Goal: Obtain resource: Download file/media

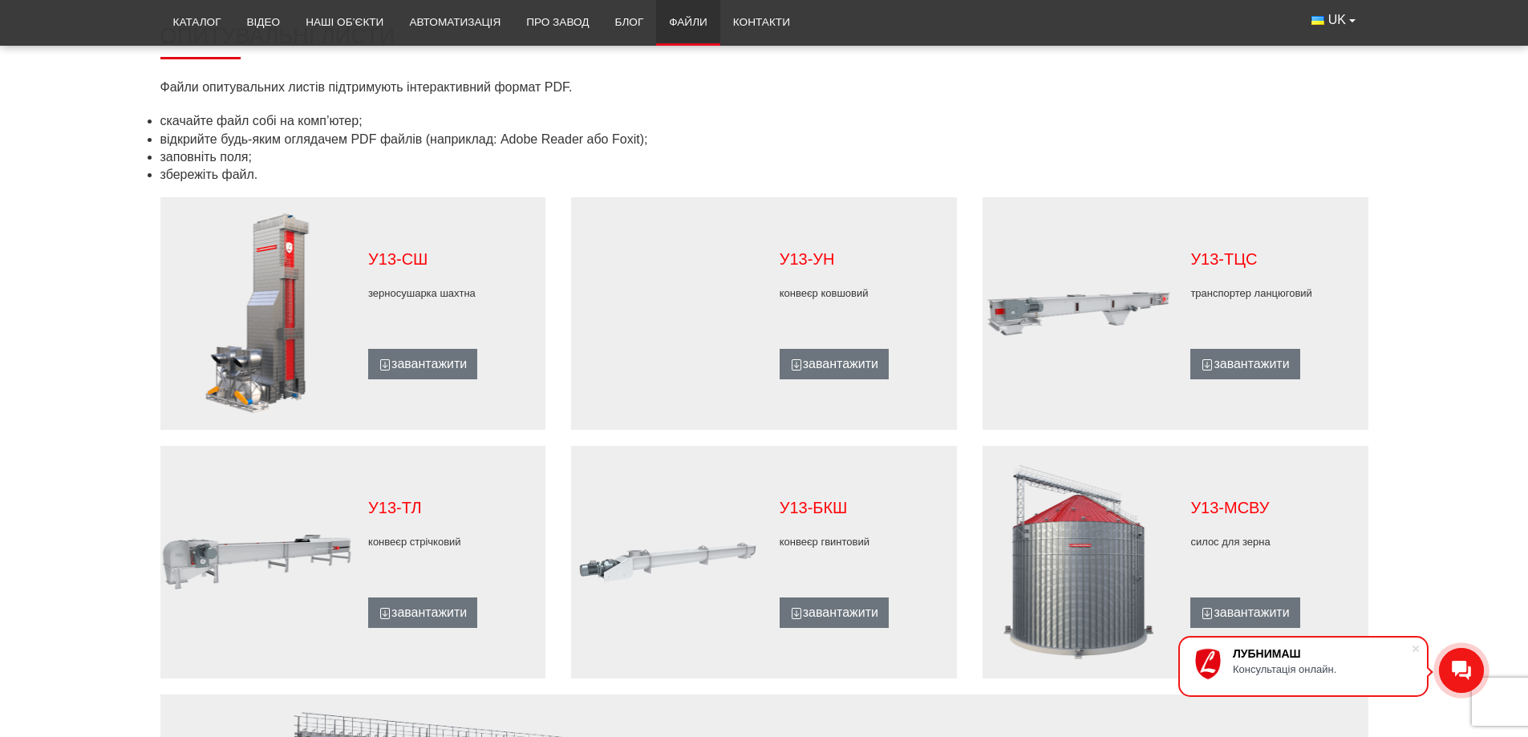
scroll to position [722, 0]
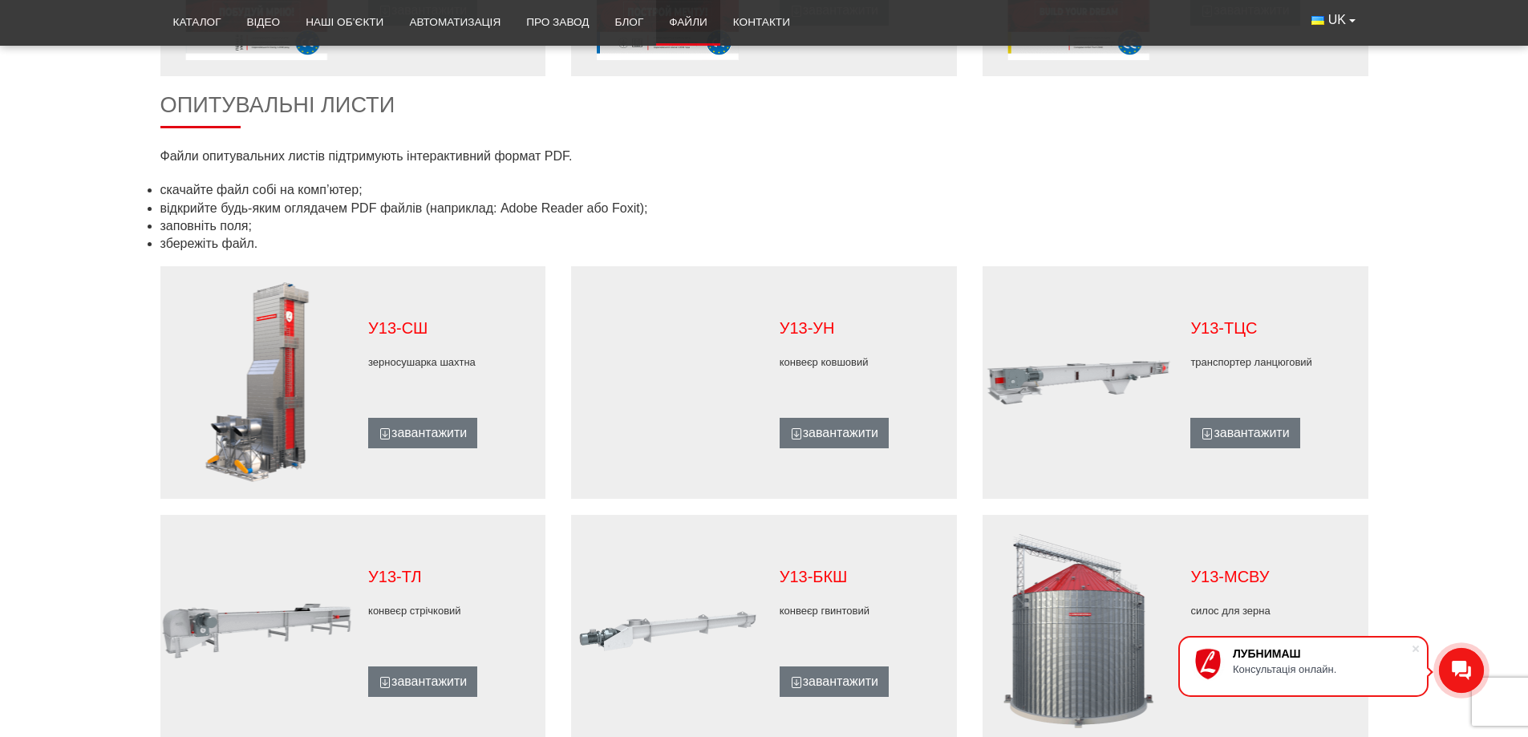
click at [1247, 353] on div "У13-ТЦС транспортер ланцюговий завантажити" at bounding box center [1271, 383] width 193 height 132
click at [1228, 333] on p "У13-ТЦС" at bounding box center [1271, 328] width 162 height 22
click at [1249, 439] on link "завантажити" at bounding box center [1244, 433] width 109 height 30
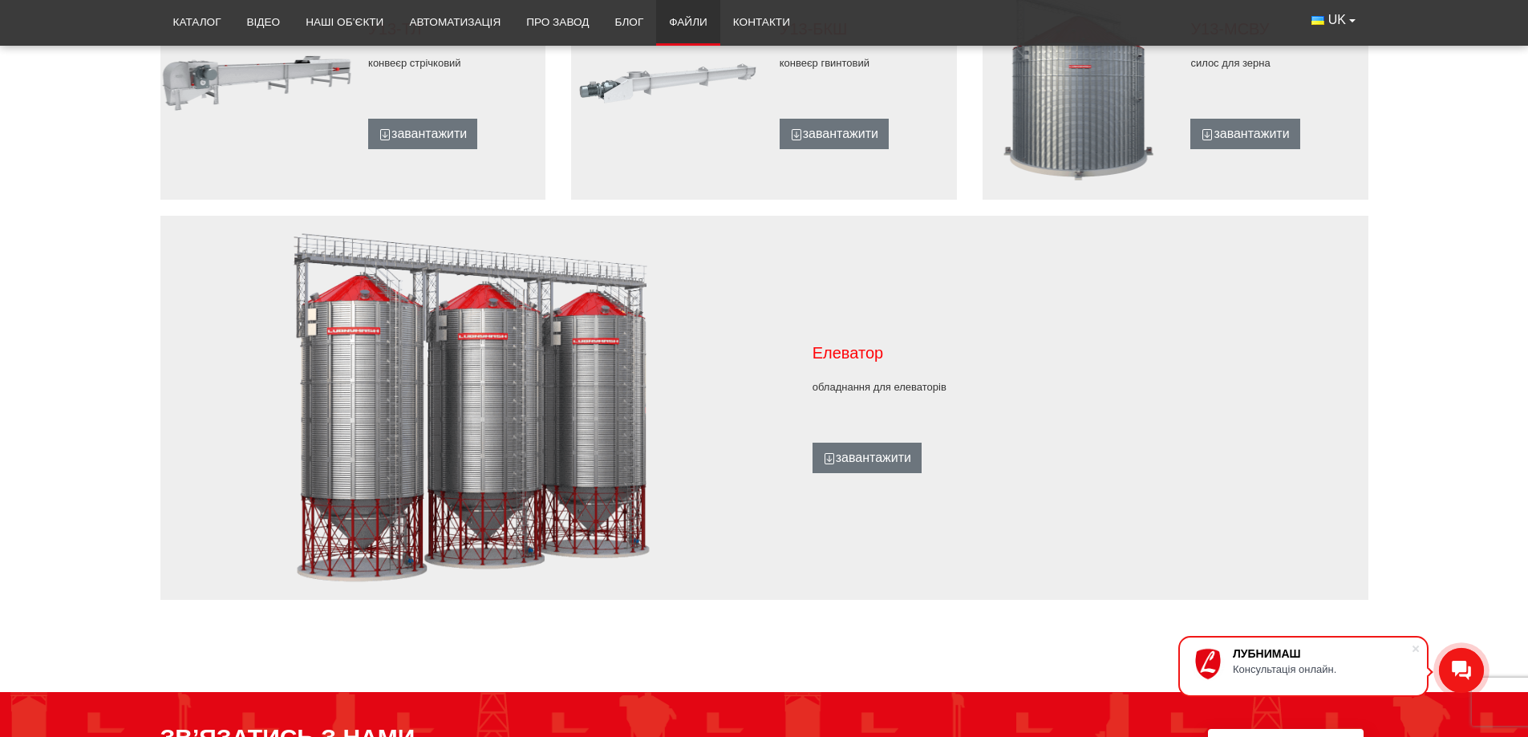
scroll to position [1283, 0]
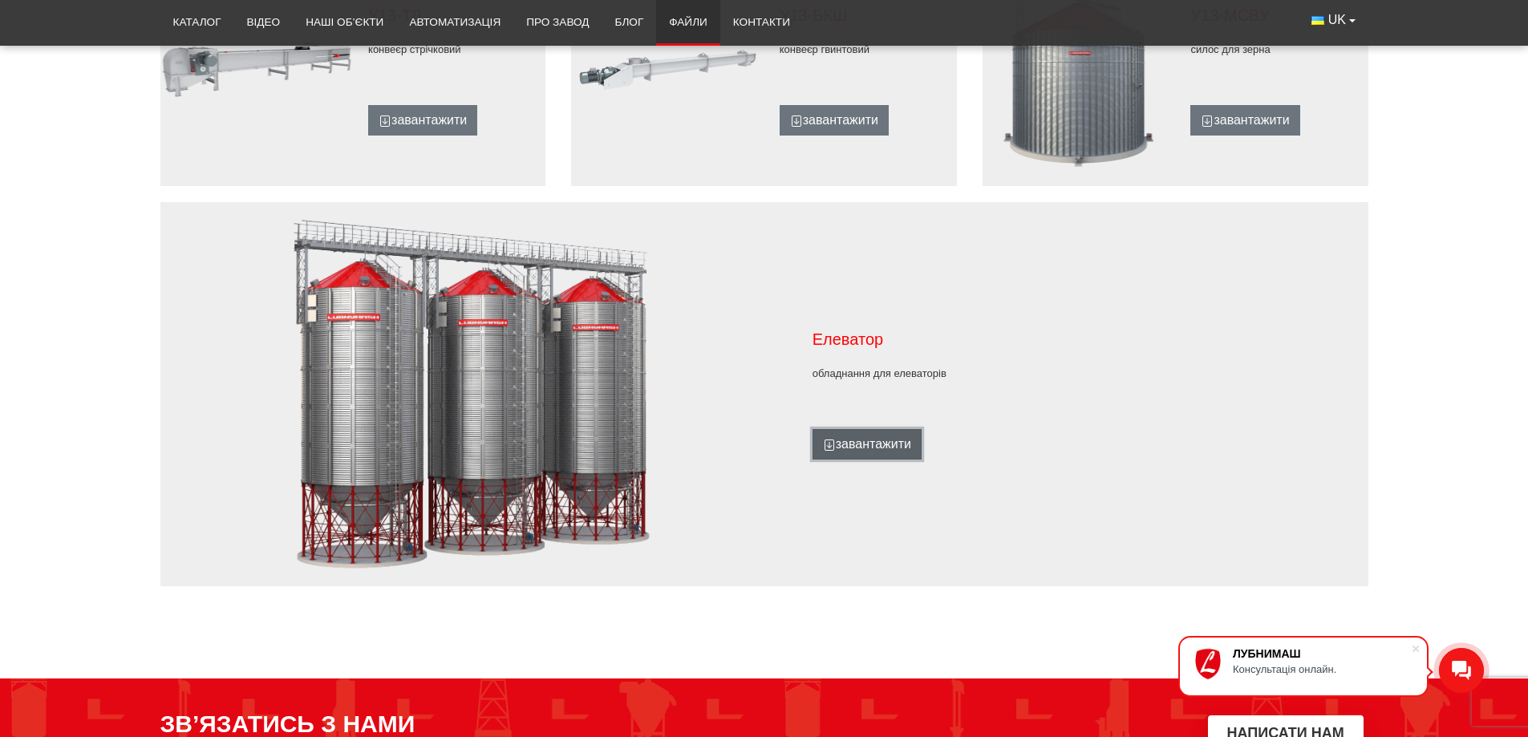
click at [862, 442] on link "завантажити" at bounding box center [867, 444] width 109 height 30
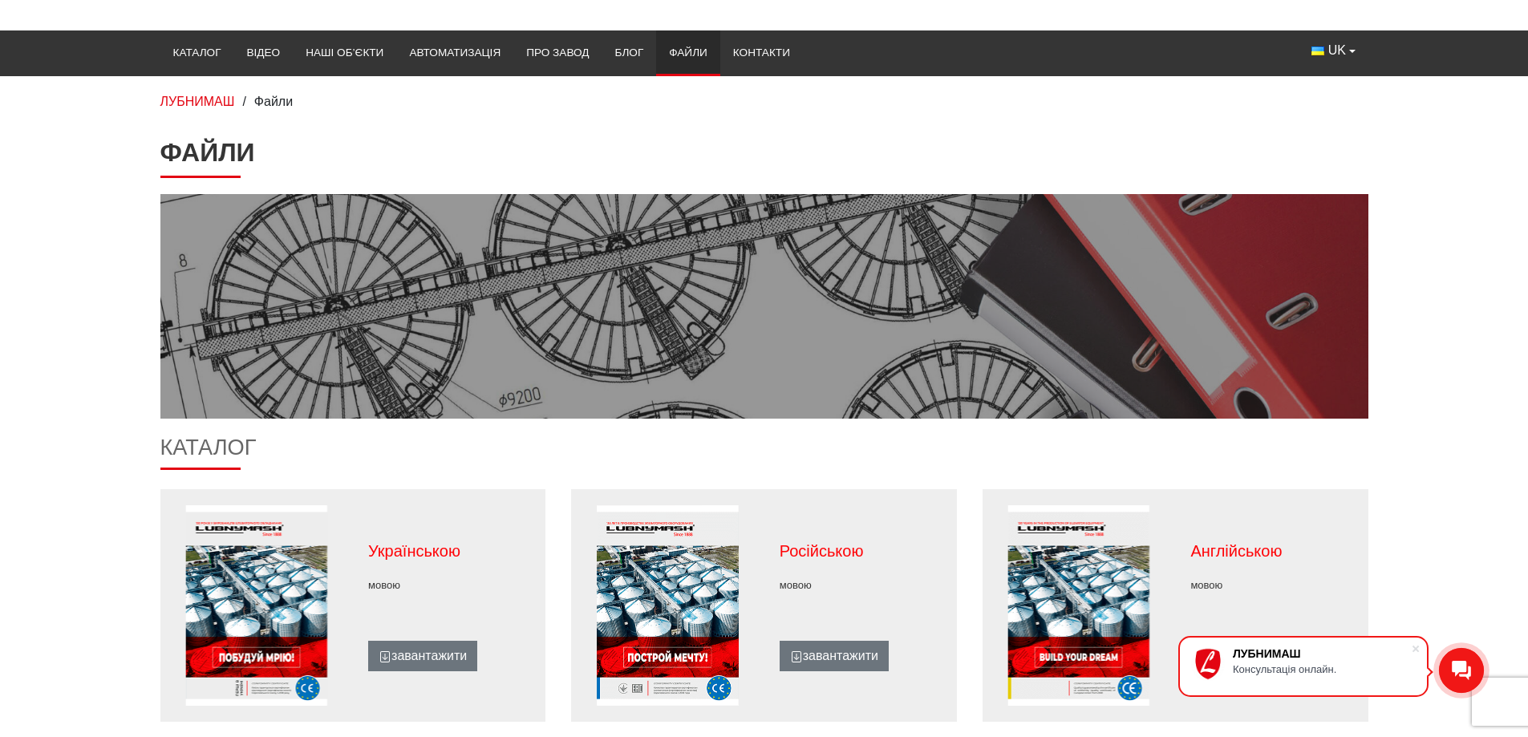
scroll to position [0, 0]
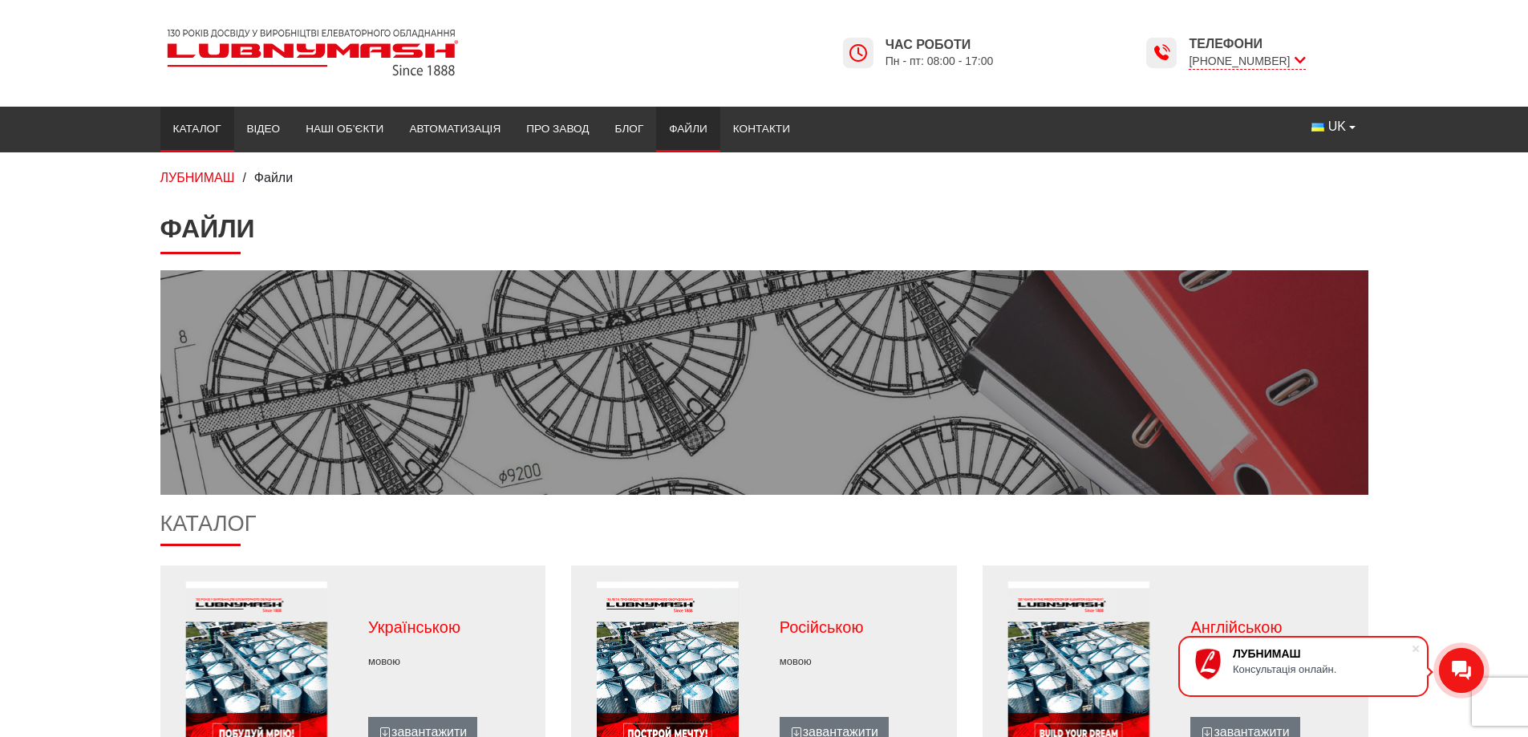
click at [201, 128] on link "Каталог" at bounding box center [197, 129] width 74 height 35
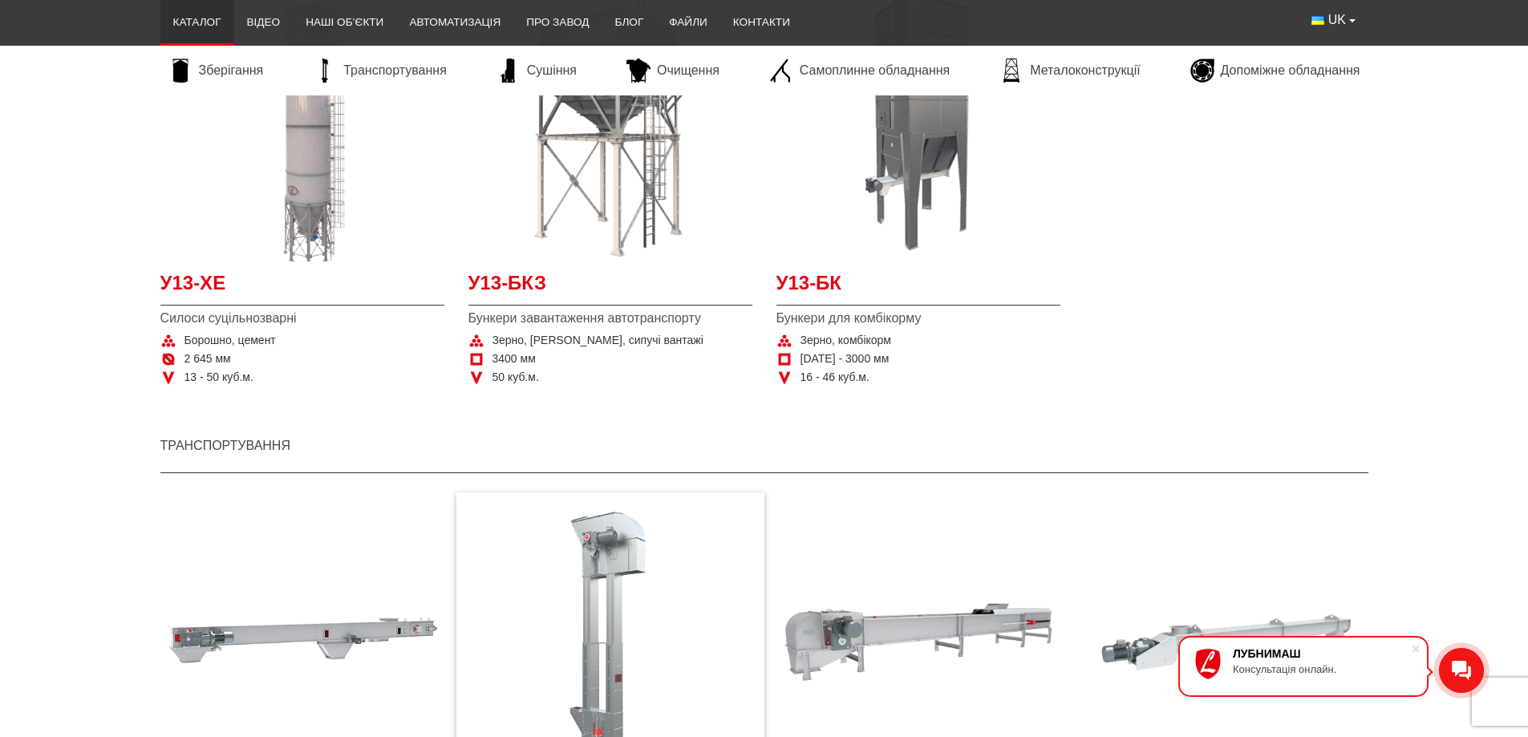
scroll to position [1123, 0]
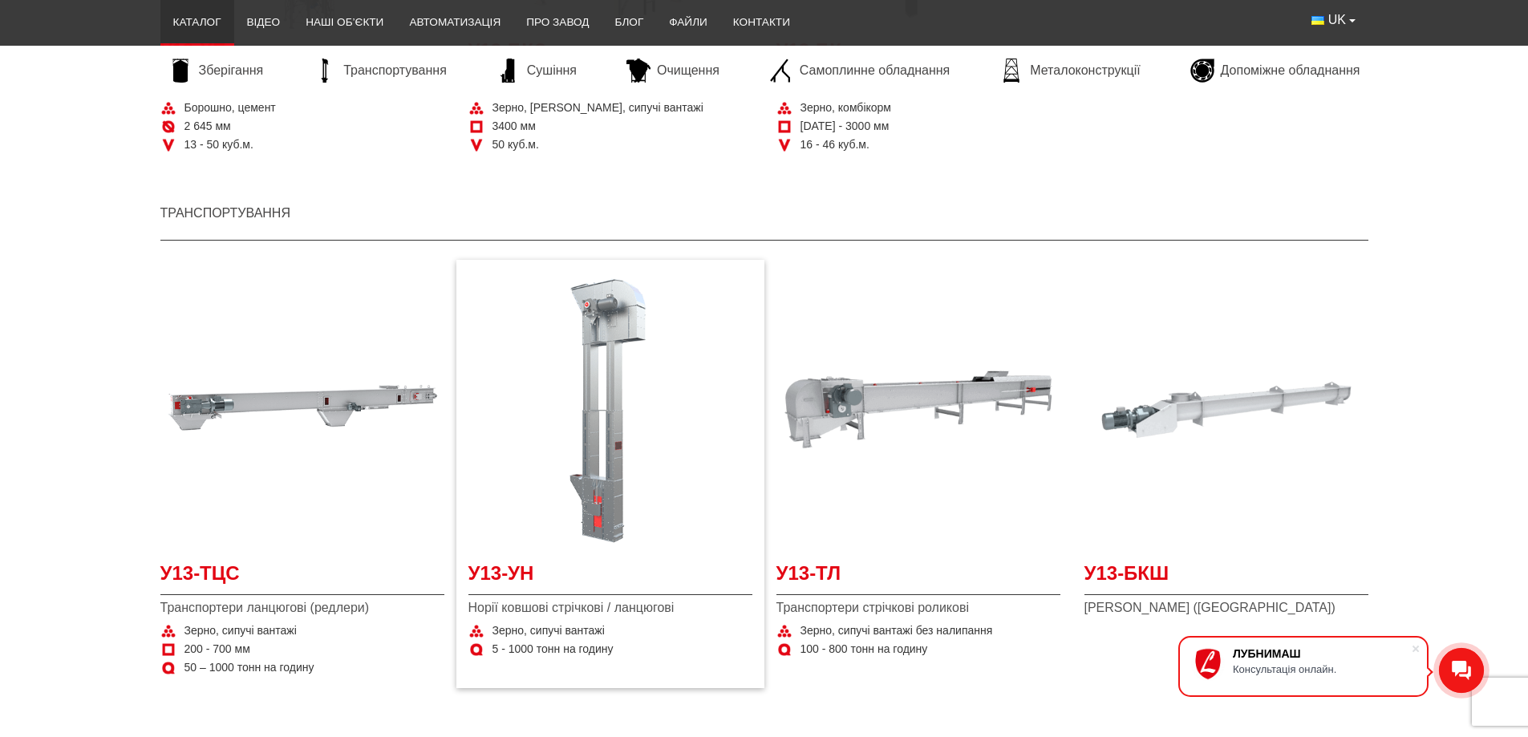
click at [566, 381] on img "Детальніше У13-УН" at bounding box center [610, 410] width 284 height 284
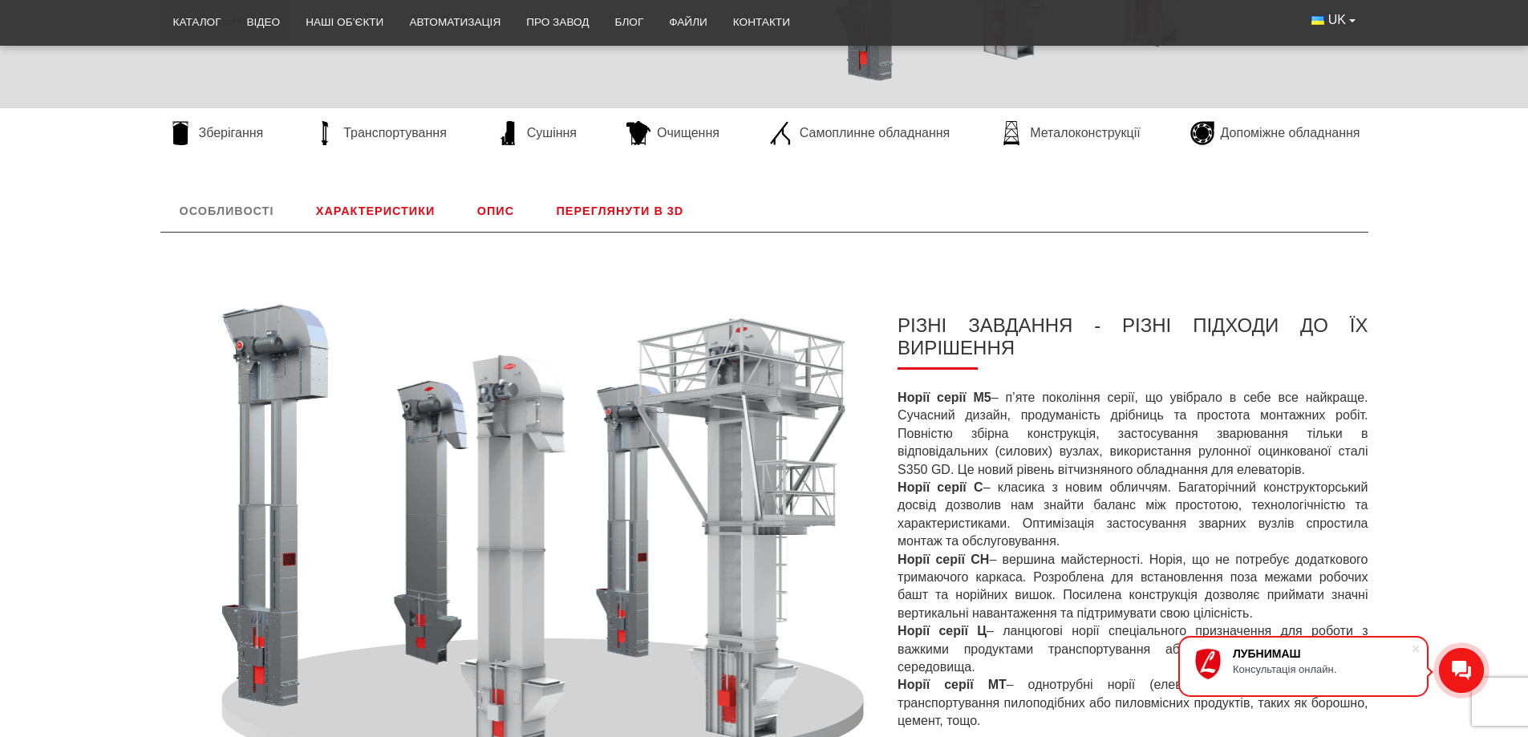
scroll to position [475, 0]
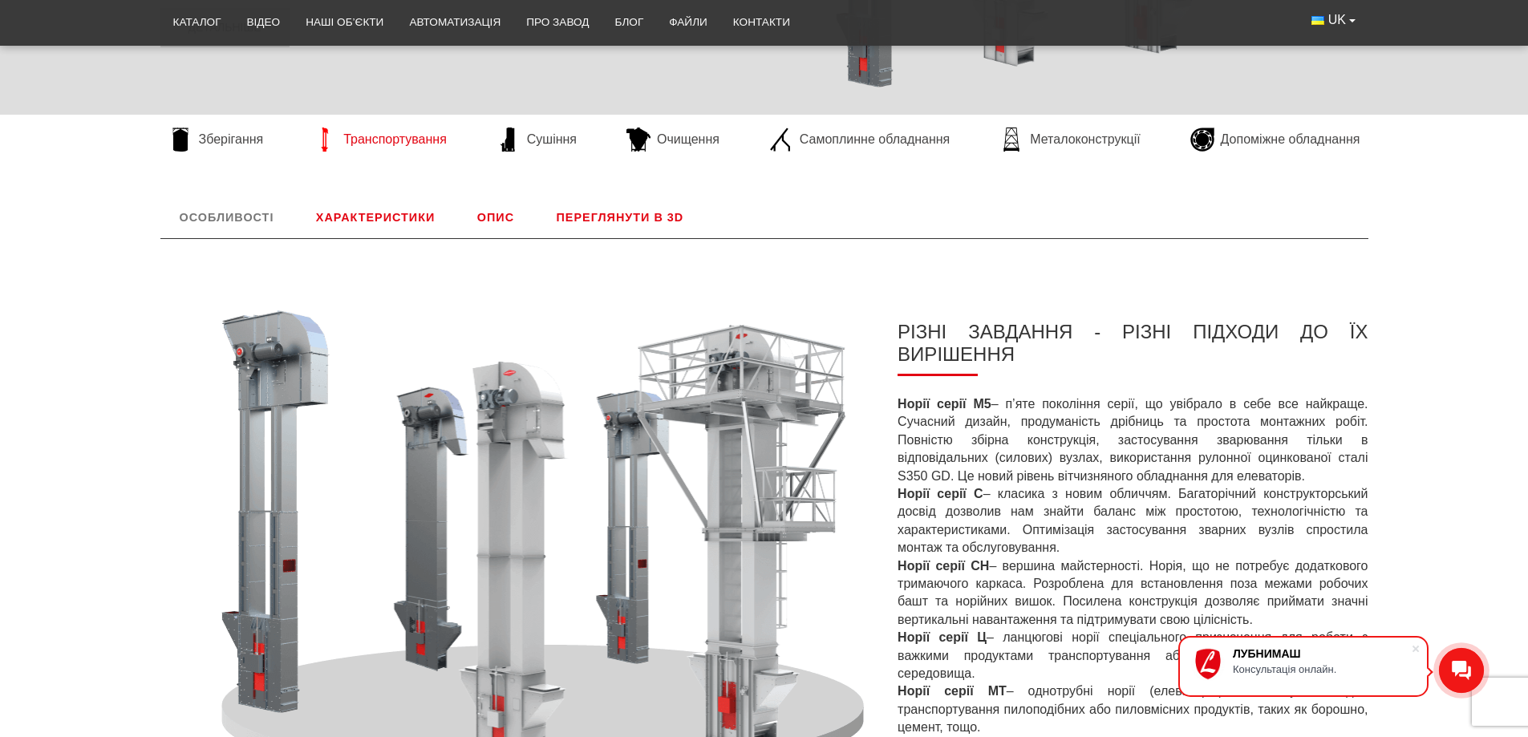
click at [379, 138] on span "Транспортування" at bounding box center [394, 140] width 103 height 18
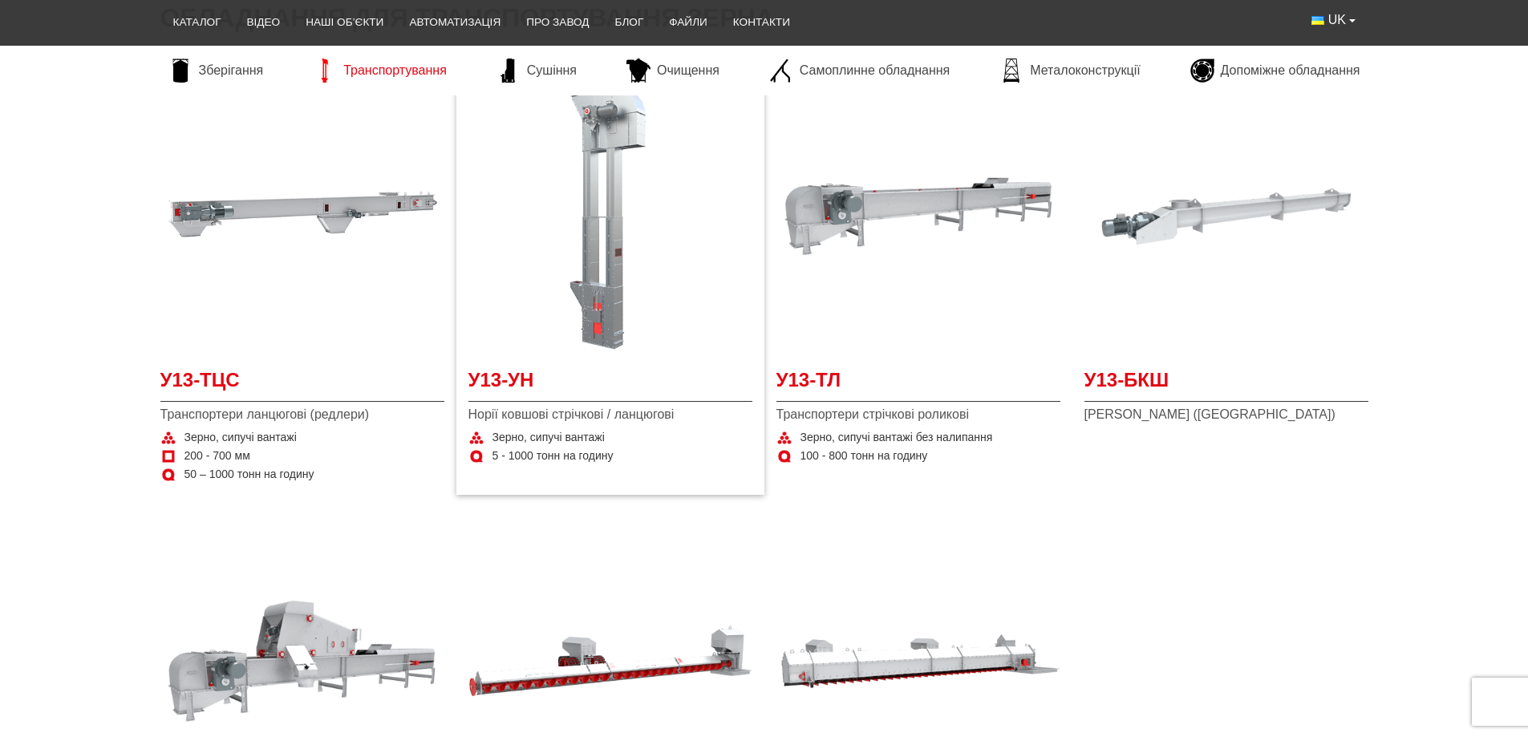
scroll to position [401, 0]
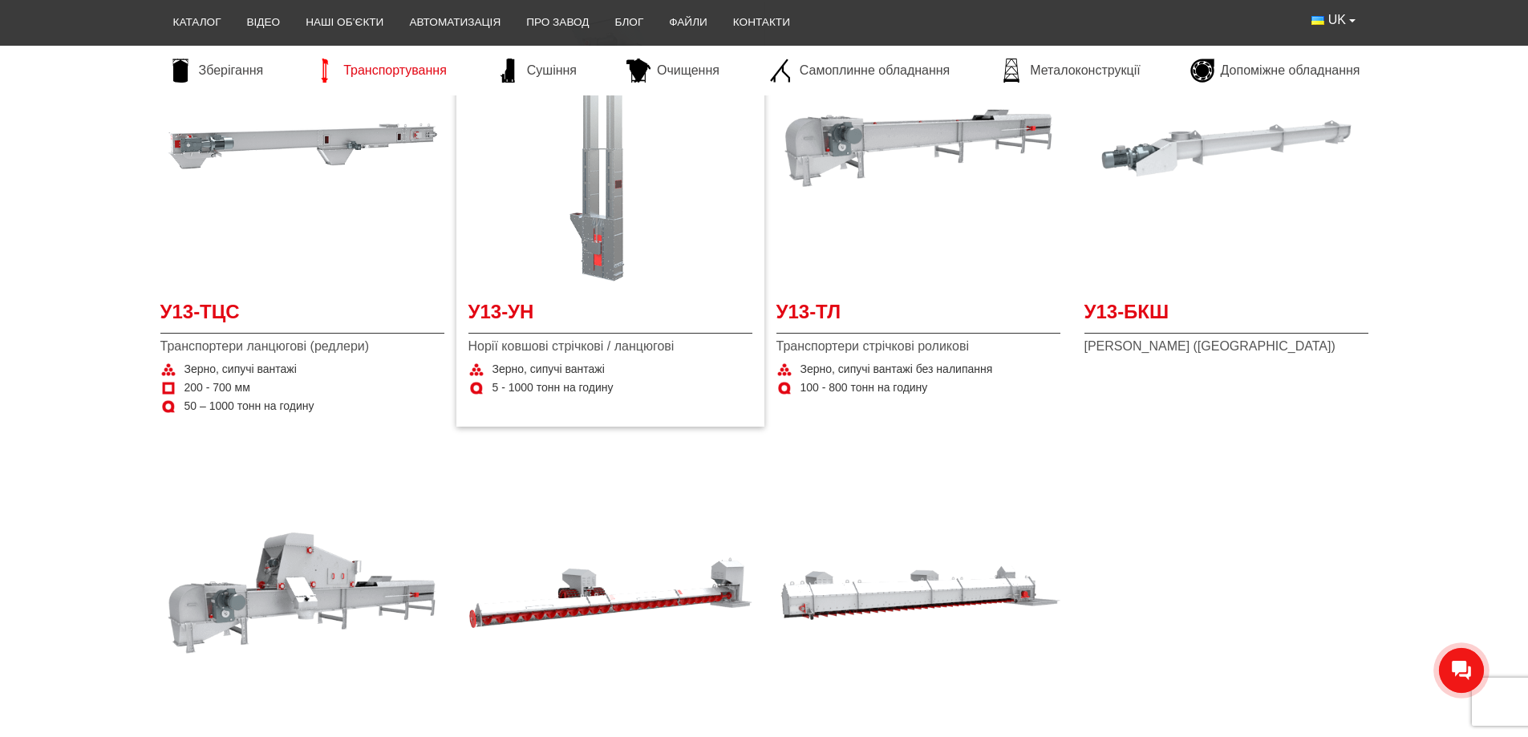
click at [627, 245] on img at bounding box center [610, 148] width 284 height 284
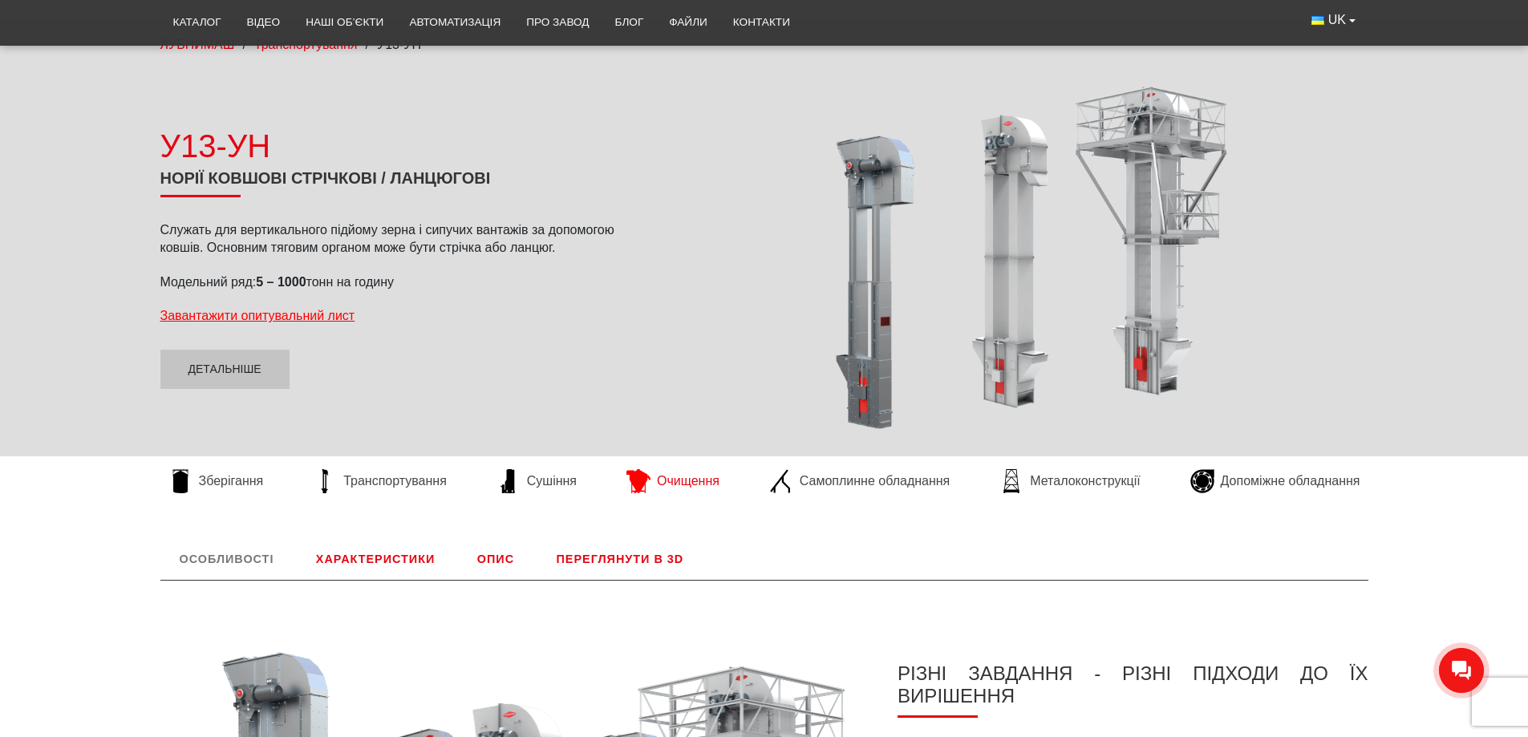
scroll to position [160, 0]
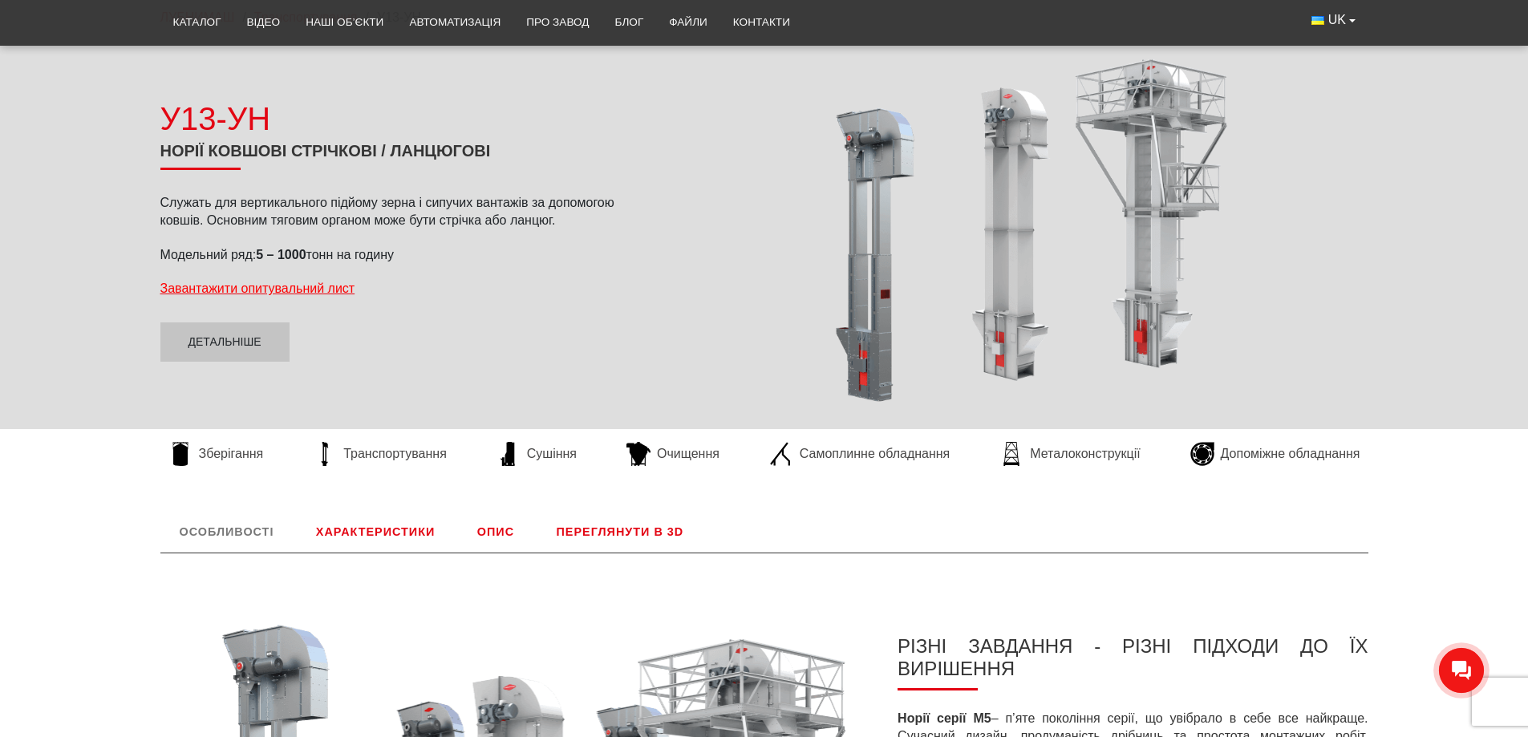
click at [1155, 201] on div at bounding box center [1021, 229] width 695 height 352
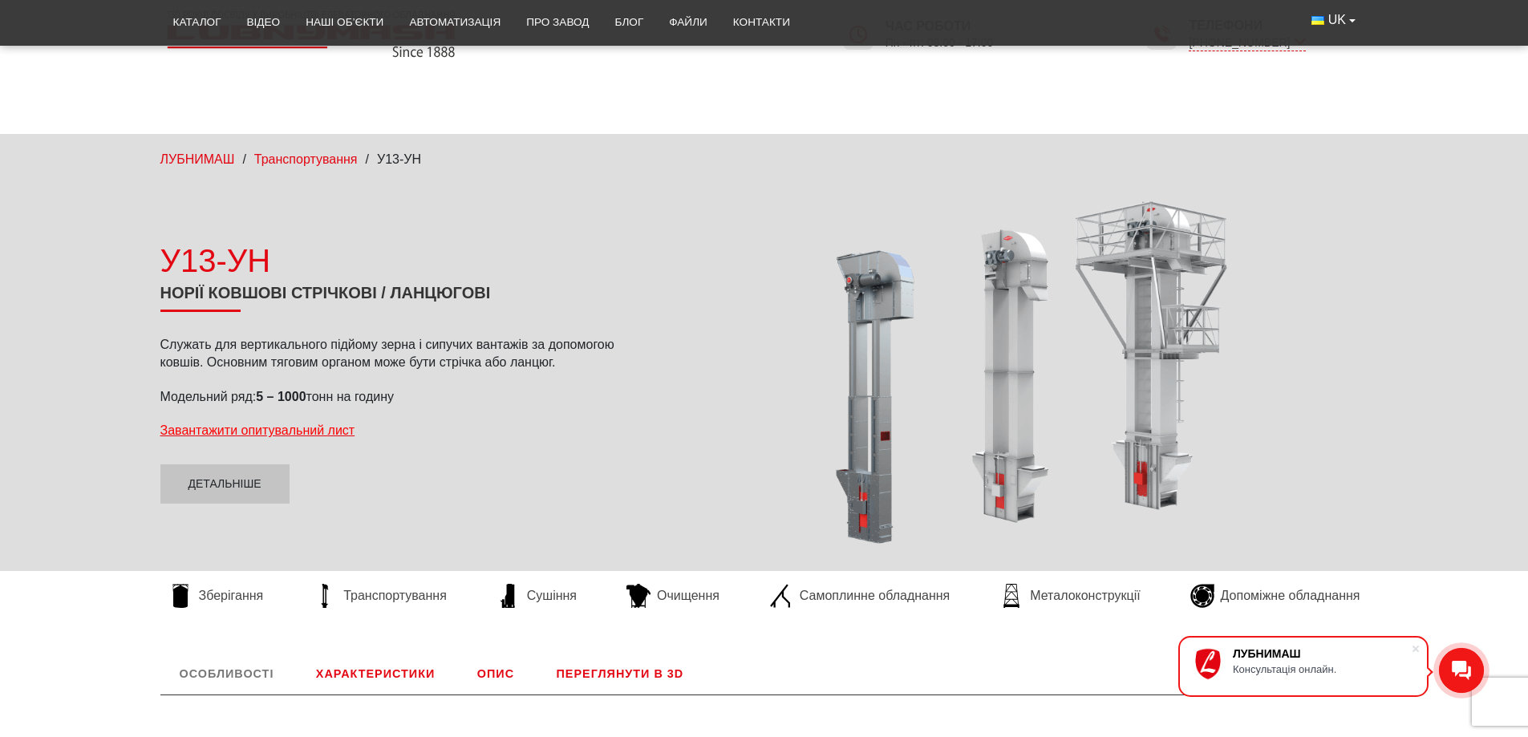
scroll to position [0, 0]
